Goal: Check status

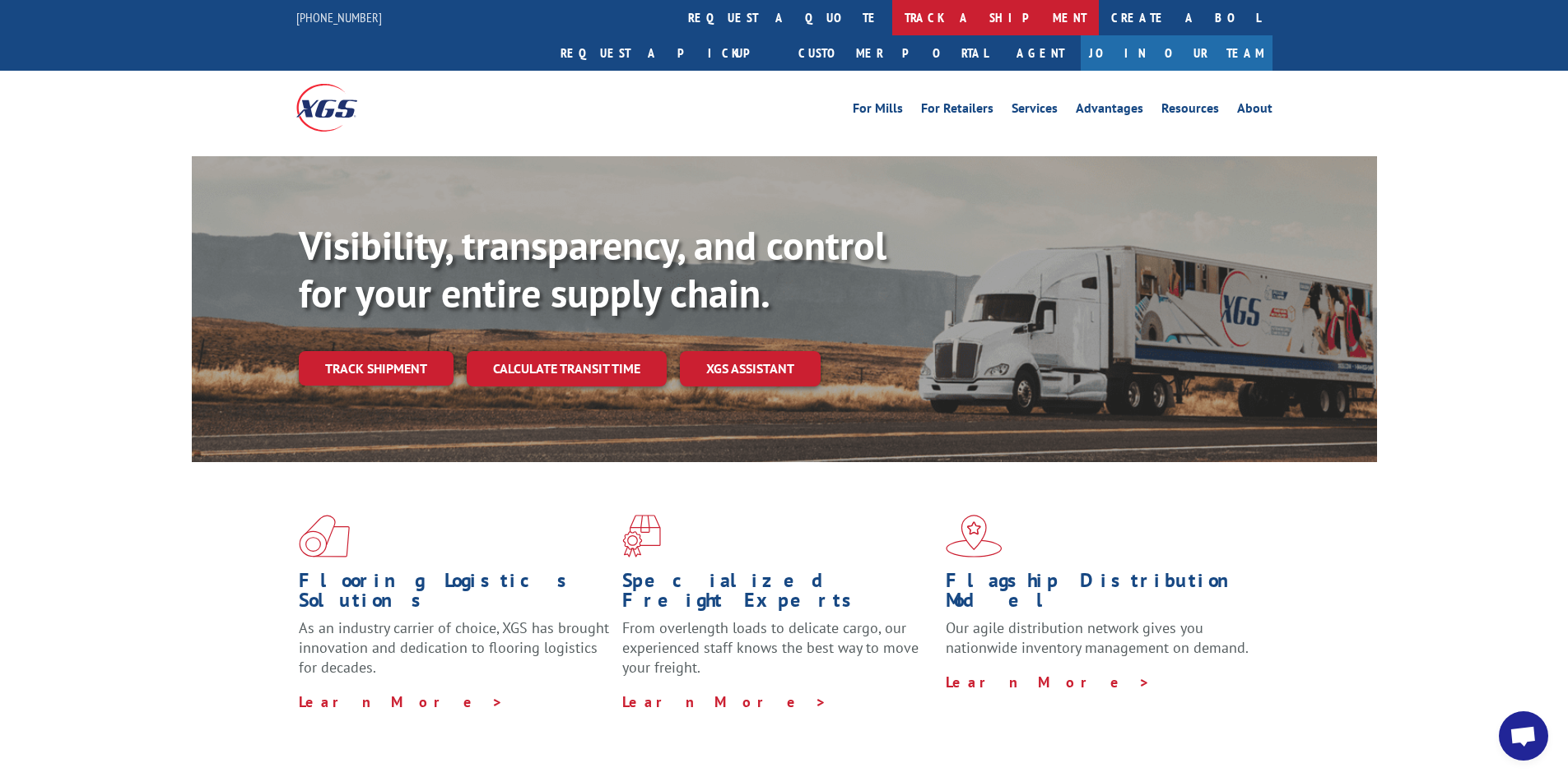
click at [892, 18] on link "track a shipment" at bounding box center [994, 18] width 206 height 35
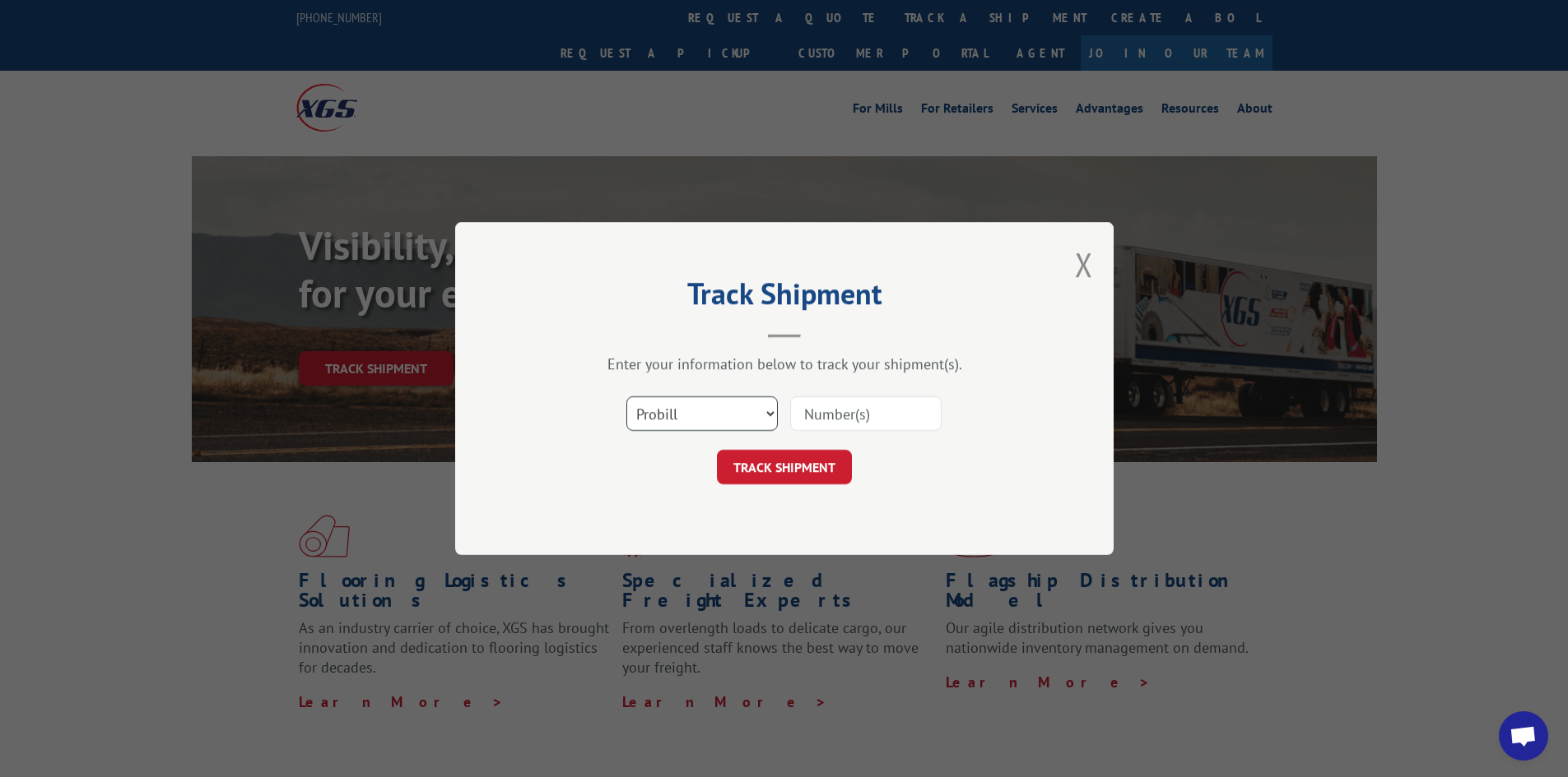
click at [764, 412] on select "Select category... Probill BOL PO" at bounding box center [701, 413] width 151 height 34
select select "bol"
click at [626, 396] on select "Select category... Probill BOL PO" at bounding box center [701, 413] width 151 height 34
click at [854, 411] on input at bounding box center [865, 413] width 151 height 34
type input "16573848"
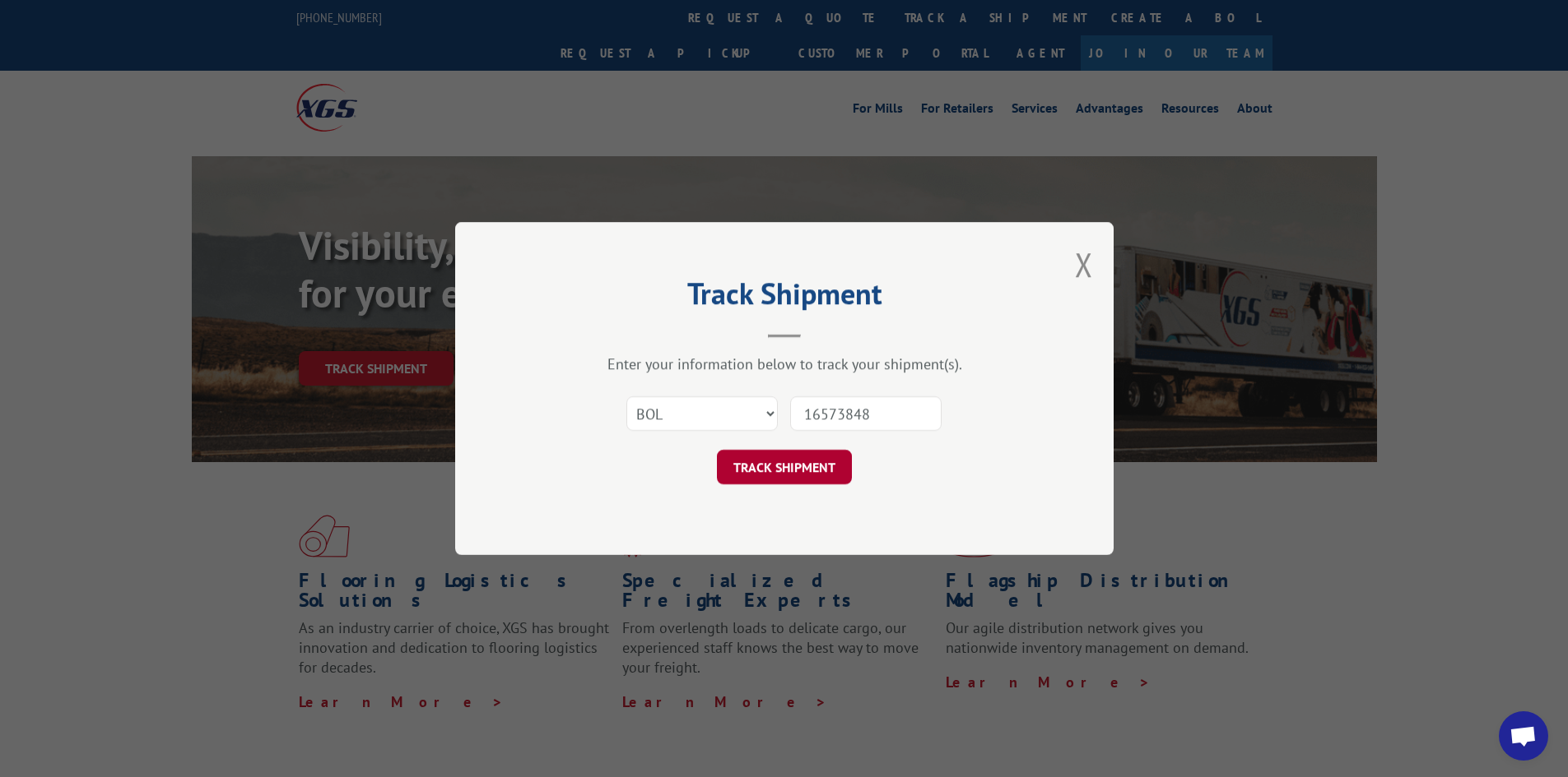
click at [789, 477] on button "TRACK SHIPMENT" at bounding box center [784, 467] width 135 height 34
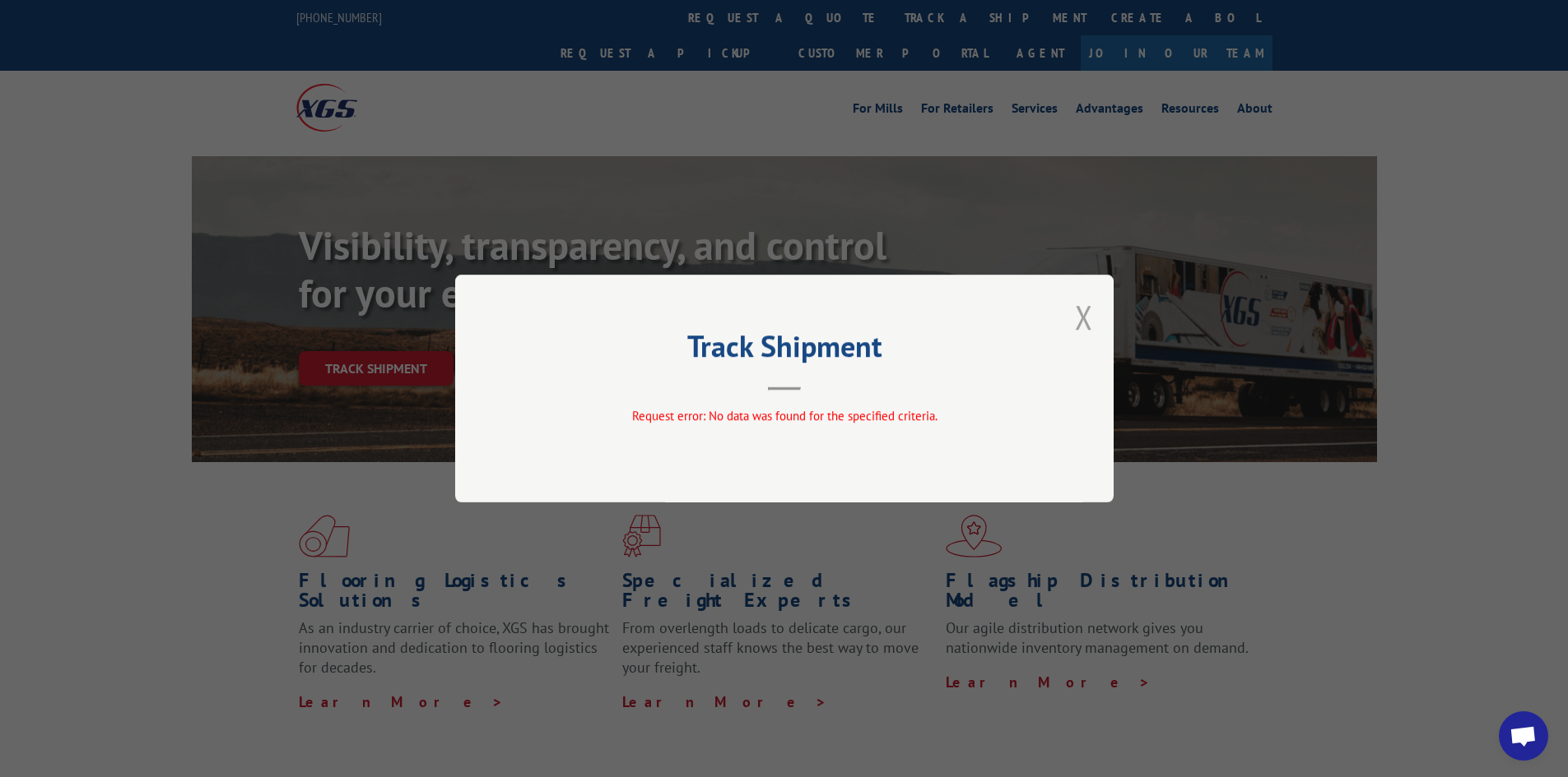
click at [1079, 319] on button "Close modal" at bounding box center [1084, 317] width 18 height 43
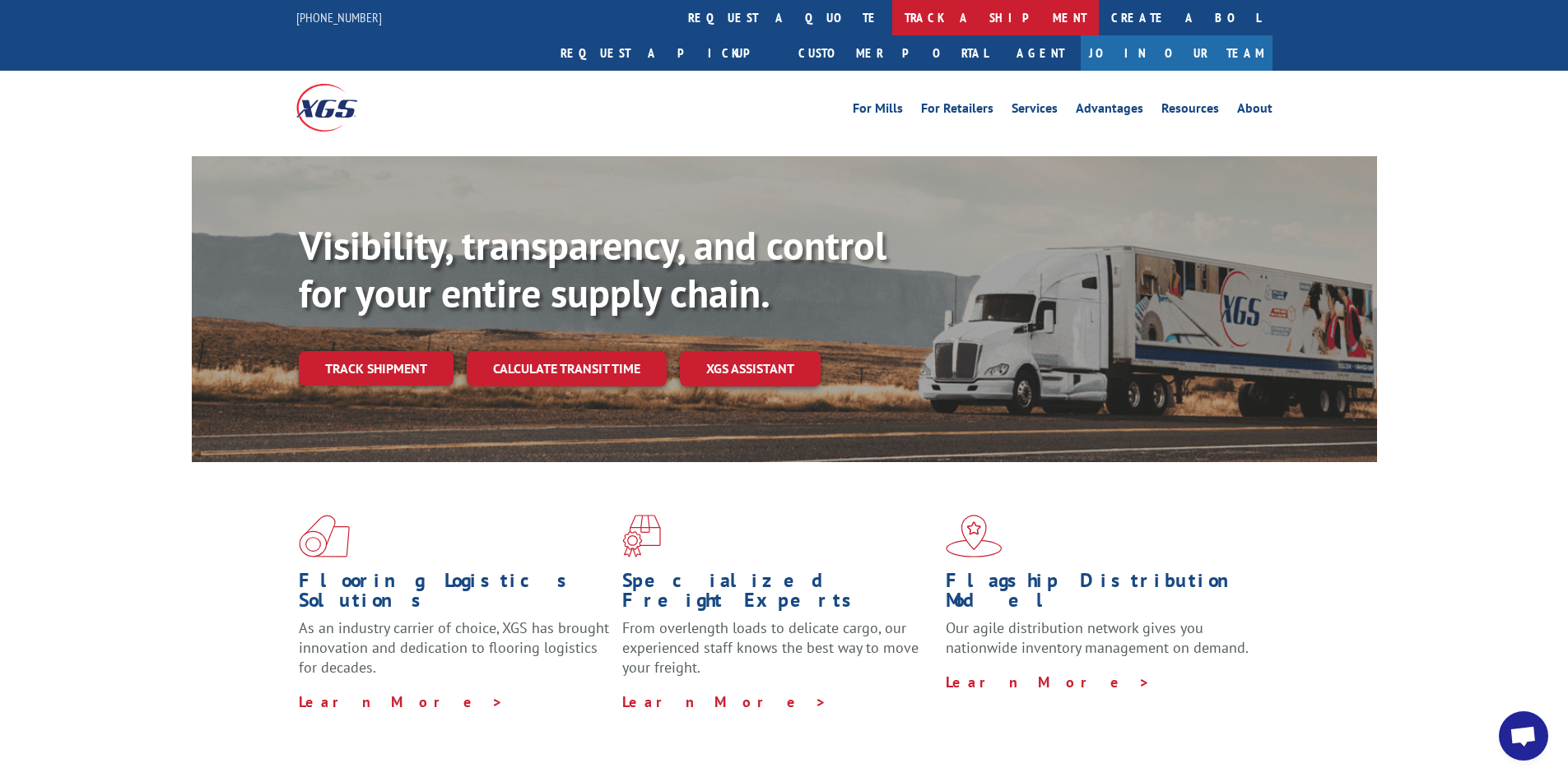
click at [892, 12] on link "track a shipment" at bounding box center [994, 18] width 206 height 35
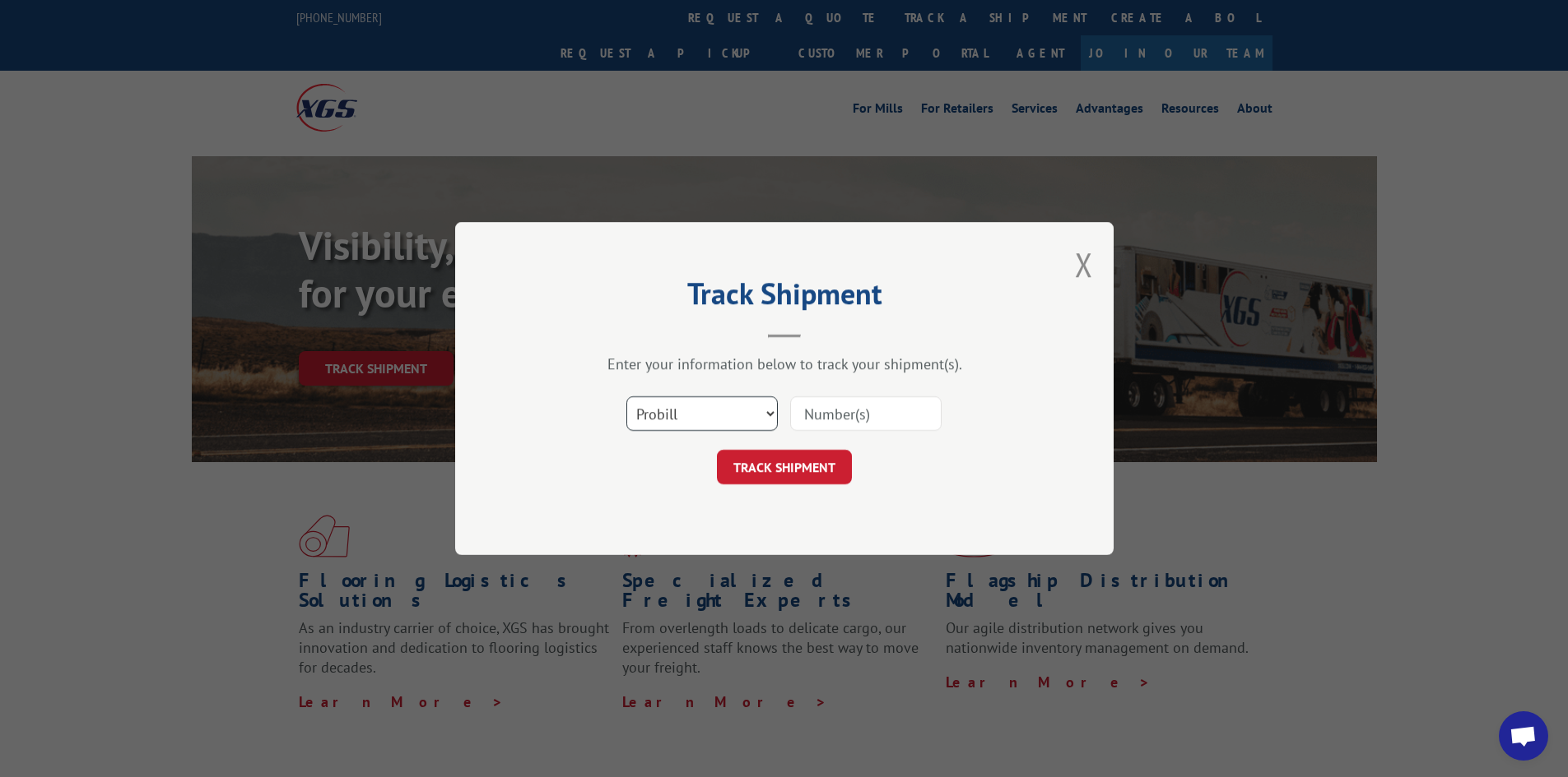
click at [764, 411] on select "Select category... Probill BOL PO" at bounding box center [701, 413] width 151 height 34
select select "bol"
click at [626, 396] on select "Select category... Probill BOL PO" at bounding box center [701, 413] width 151 height 34
click at [822, 410] on input at bounding box center [865, 413] width 151 height 34
type input "54402874"
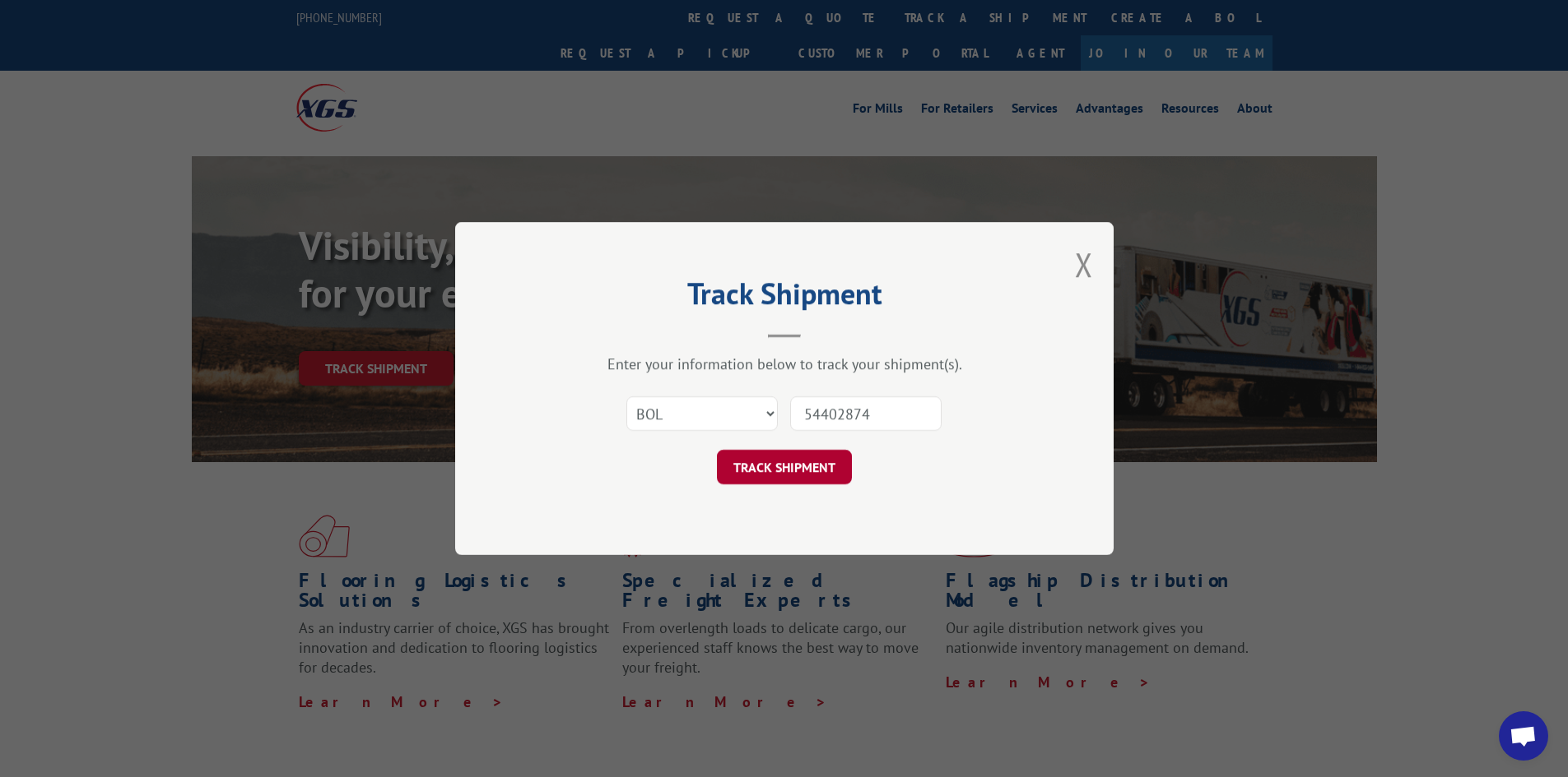
click at [813, 456] on button "TRACK SHIPMENT" at bounding box center [784, 467] width 135 height 34
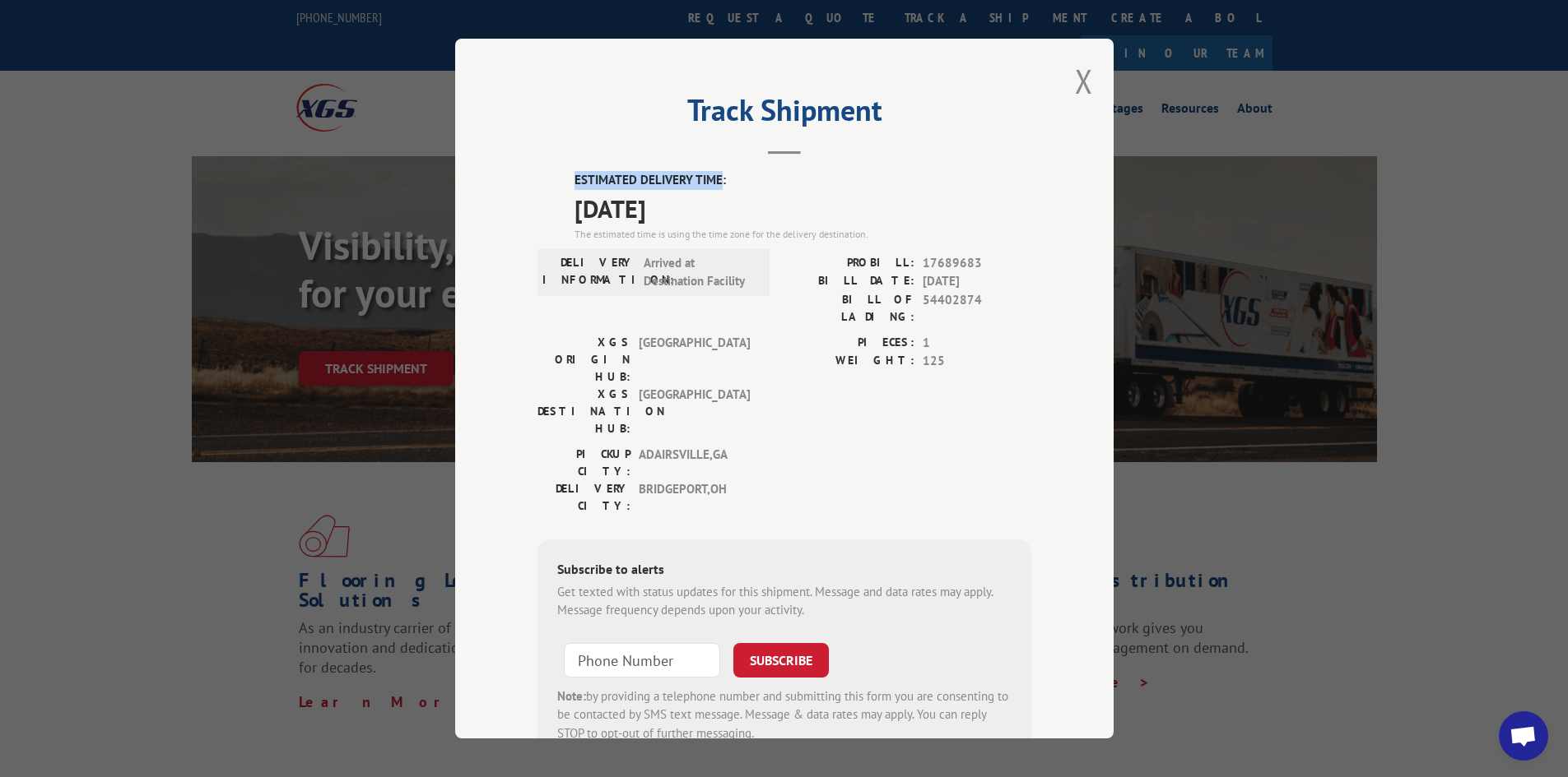
drag, startPoint x: 715, startPoint y: 178, endPoint x: 564, endPoint y: 172, distance: 151.1
click at [564, 172] on div "ESTIMATED DELIVERY TIME: [DATE] The estimated time is using the time zone for t…" at bounding box center [784, 467] width 493 height 592
click at [574, 183] on label "ESTIMATED DELIVERY TIME:" at bounding box center [802, 180] width 457 height 19
drag, startPoint x: 569, startPoint y: 179, endPoint x: 731, endPoint y: 181, distance: 162.0
click at [731, 181] on label "ESTIMATED DELIVERY TIME:" at bounding box center [802, 180] width 457 height 19
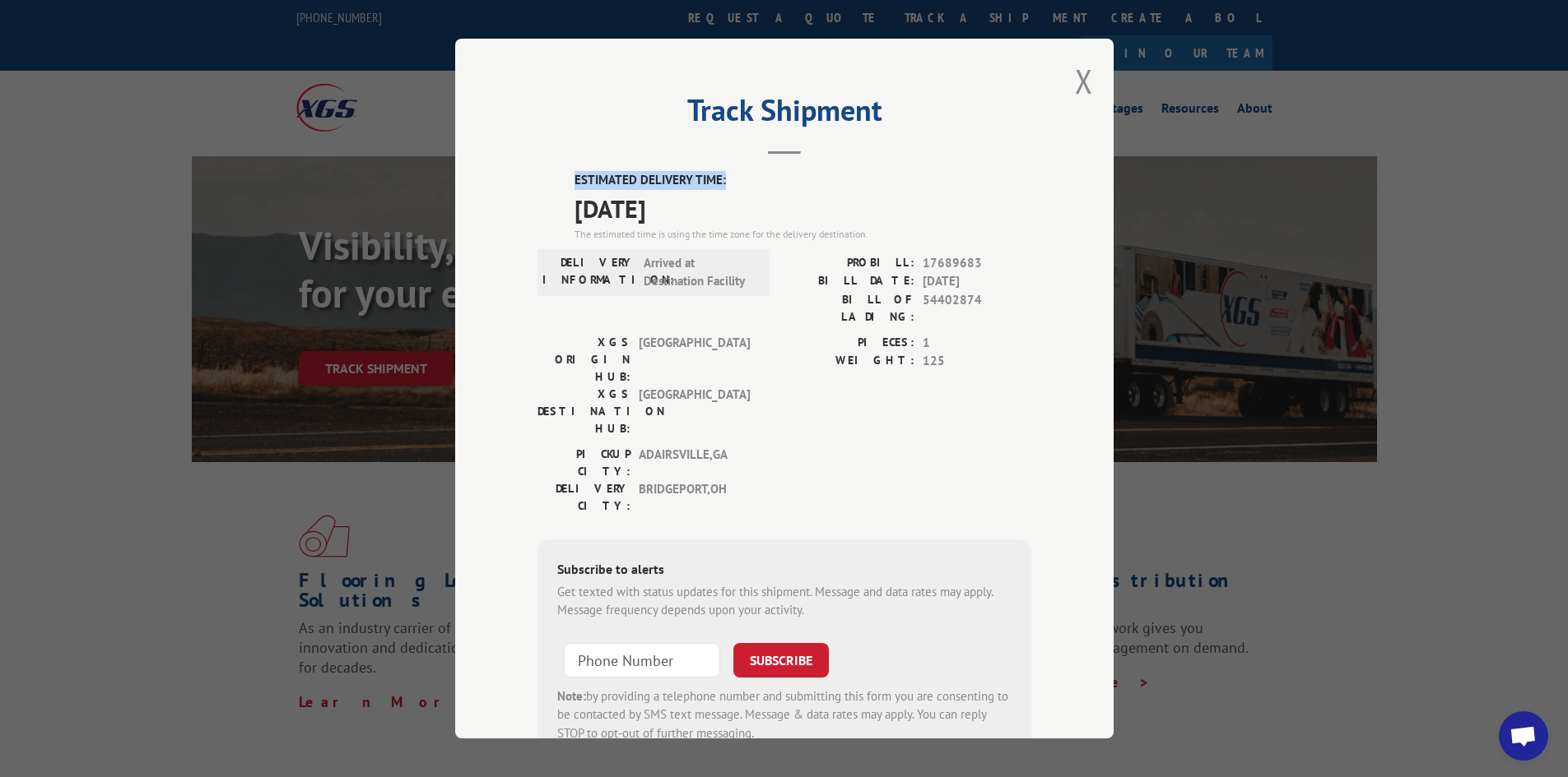
click at [715, 179] on label "ESTIMATED DELIVERY TIME:" at bounding box center [802, 180] width 457 height 19
drag, startPoint x: 716, startPoint y: 178, endPoint x: 560, endPoint y: 189, distance: 156.4
click at [560, 189] on div "ESTIMATED DELIVERY TIME: [DATE] The estimated time is using the time zone for t…" at bounding box center [784, 467] width 493 height 592
click at [721, 179] on label "ESTIMATED DELIVERY TIME:" at bounding box center [802, 180] width 457 height 19
drag, startPoint x: 567, startPoint y: 178, endPoint x: 733, endPoint y: 180, distance: 166.0
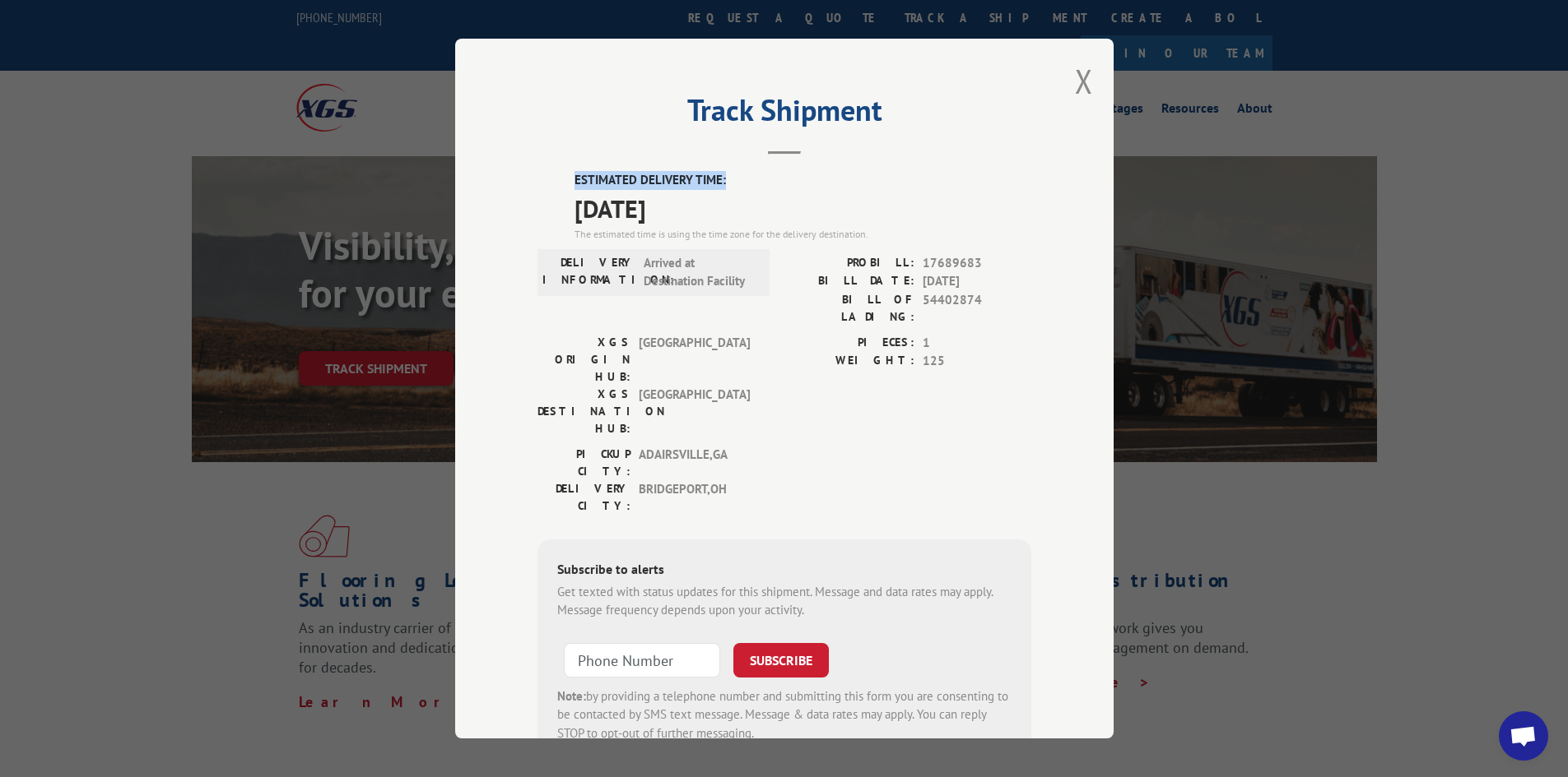
click at [733, 180] on div "ESTIMATED DELIVERY TIME: [DATE] The estimated time is using the time zone for t…" at bounding box center [784, 467] width 493 height 592
click at [1078, 78] on button "Close modal" at bounding box center [1084, 81] width 18 height 43
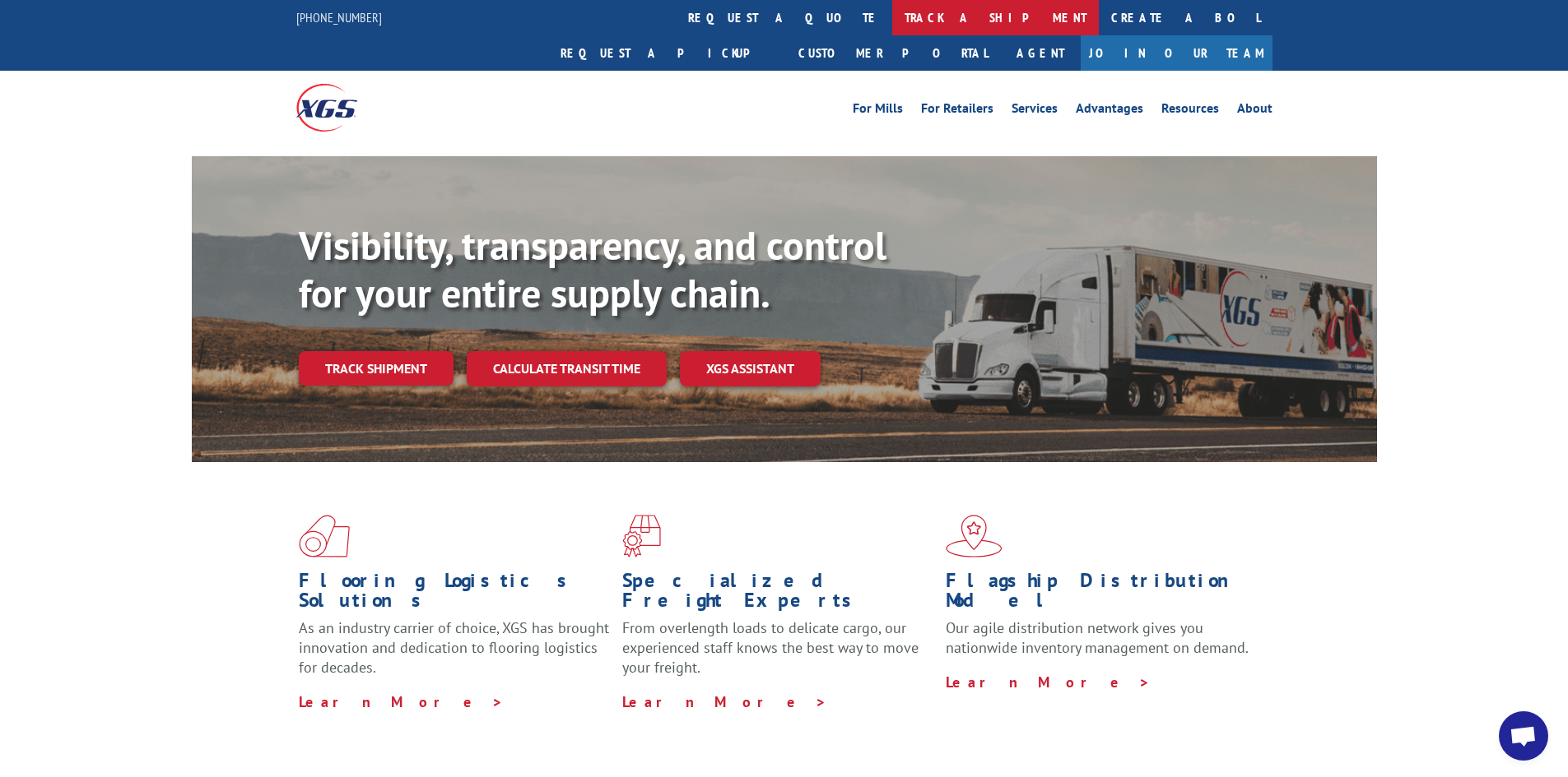
click at [892, 13] on link "track a shipment" at bounding box center [994, 18] width 206 height 35
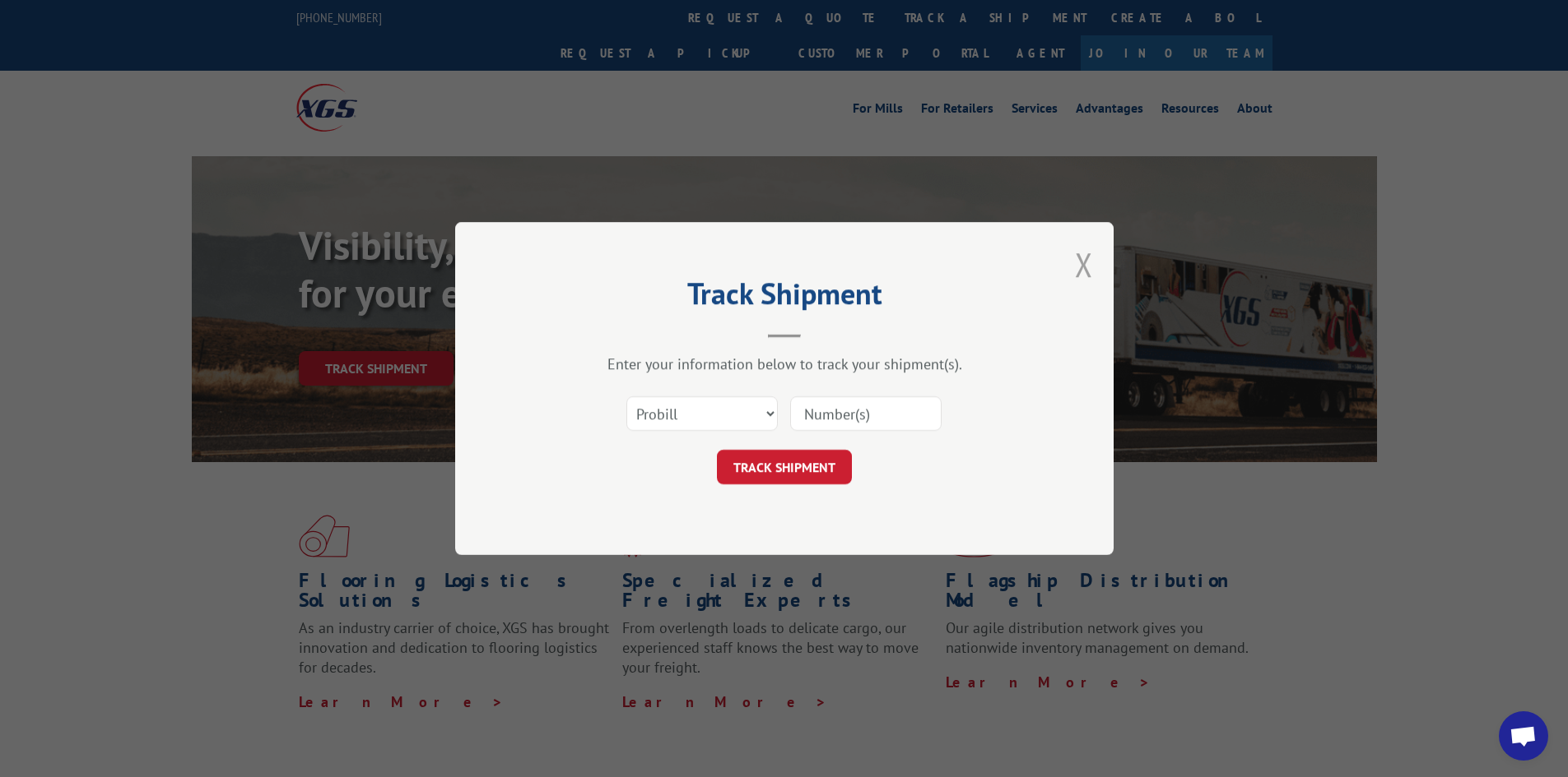
click at [1083, 259] on button "Close modal" at bounding box center [1084, 265] width 18 height 43
